Goal: Information Seeking & Learning: Find specific page/section

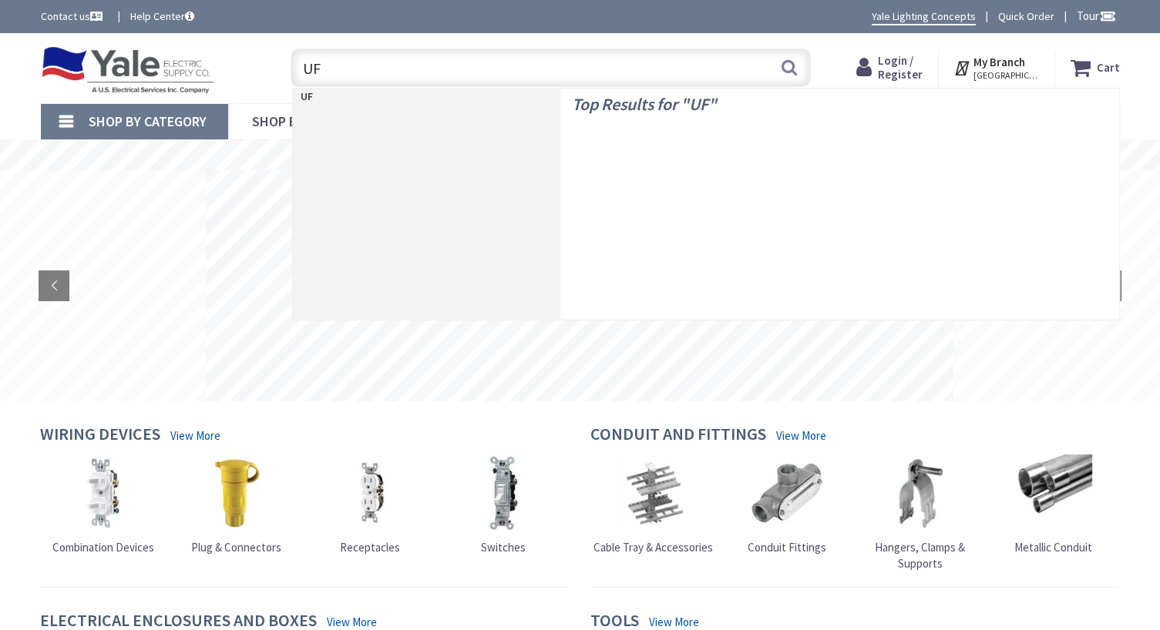
type input "UFO"
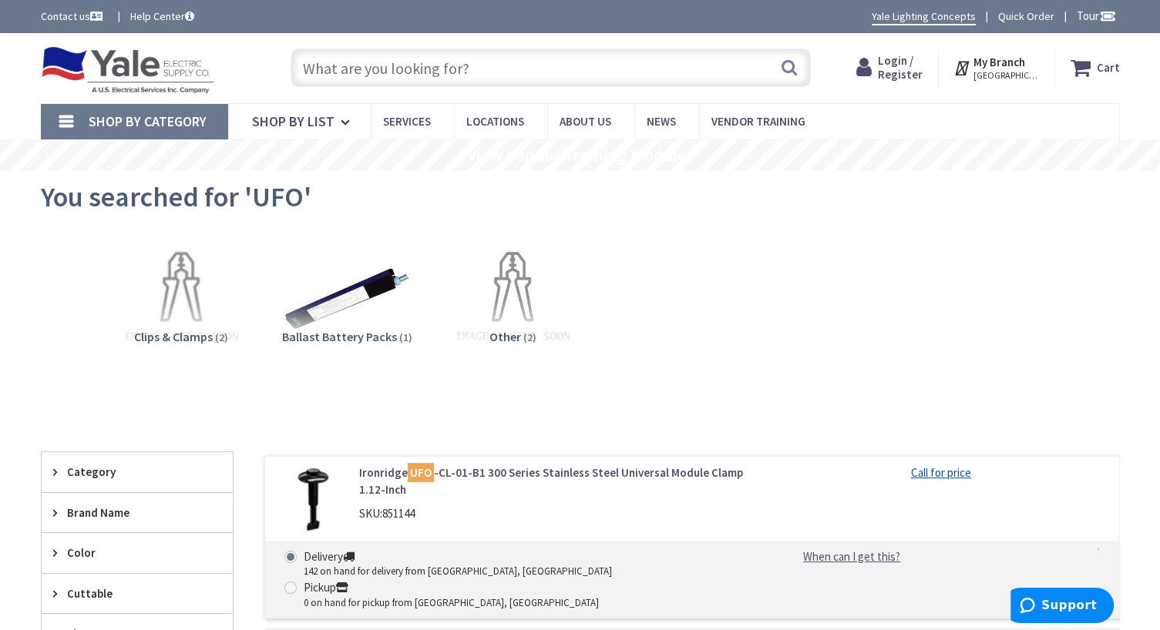
click at [410, 72] on input "text" at bounding box center [551, 68] width 520 height 39
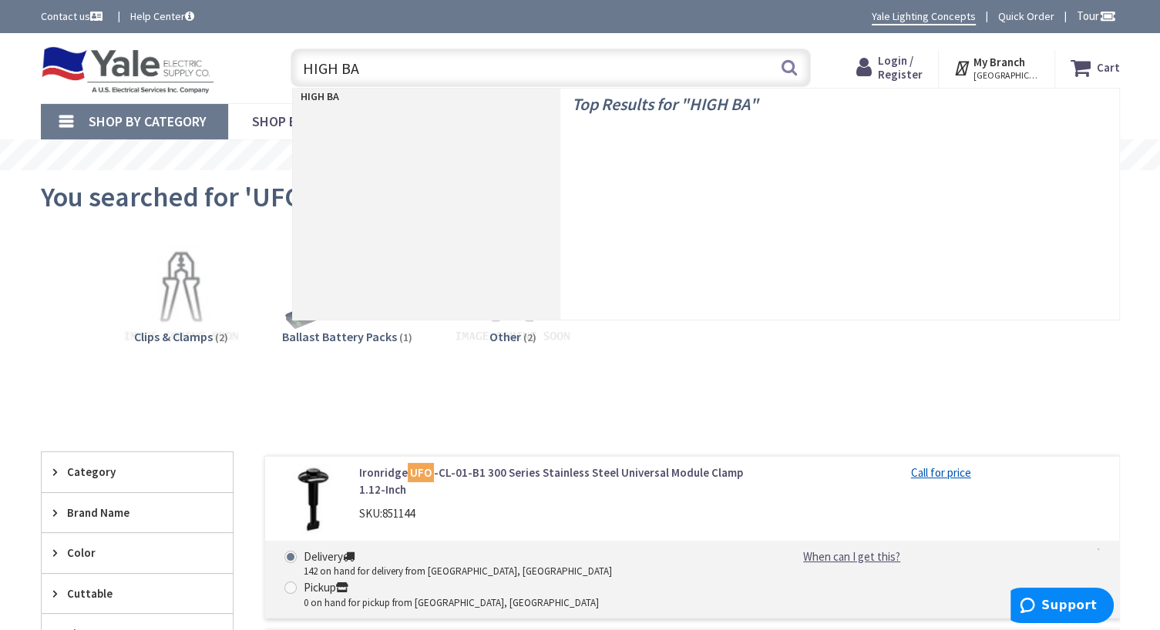
type input "HIGH BAY"
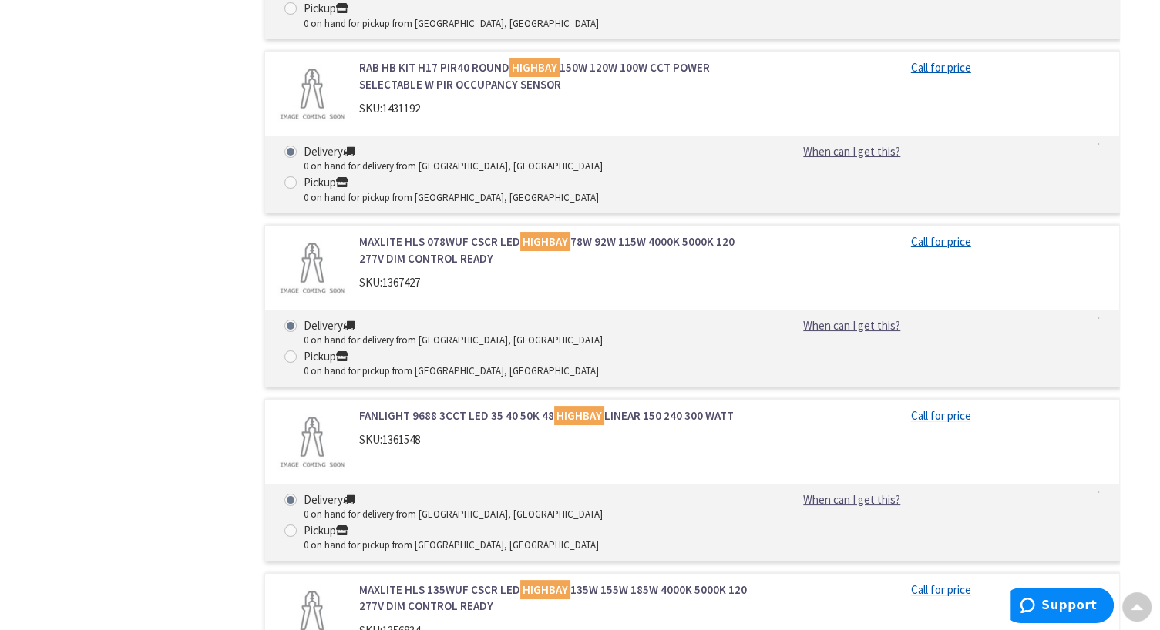
scroll to position [5857, 0]
